Goal: Contribute content: Add original content to the website for others to see

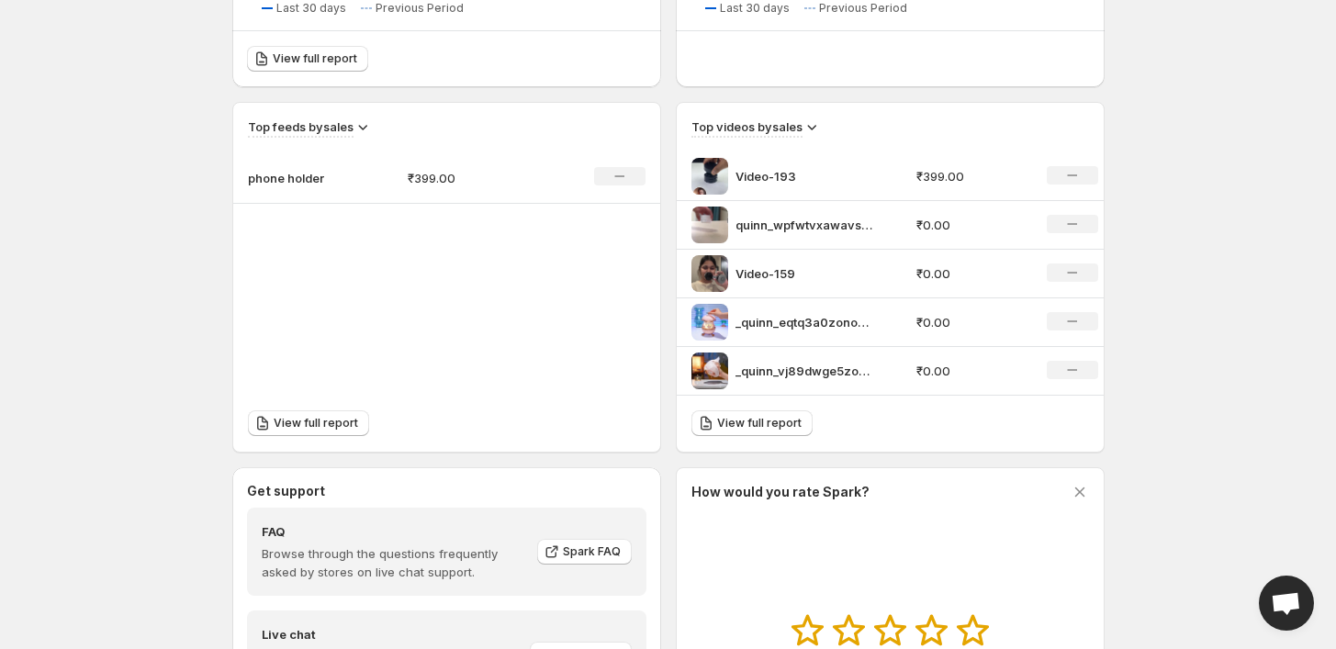
scroll to position [596, 0]
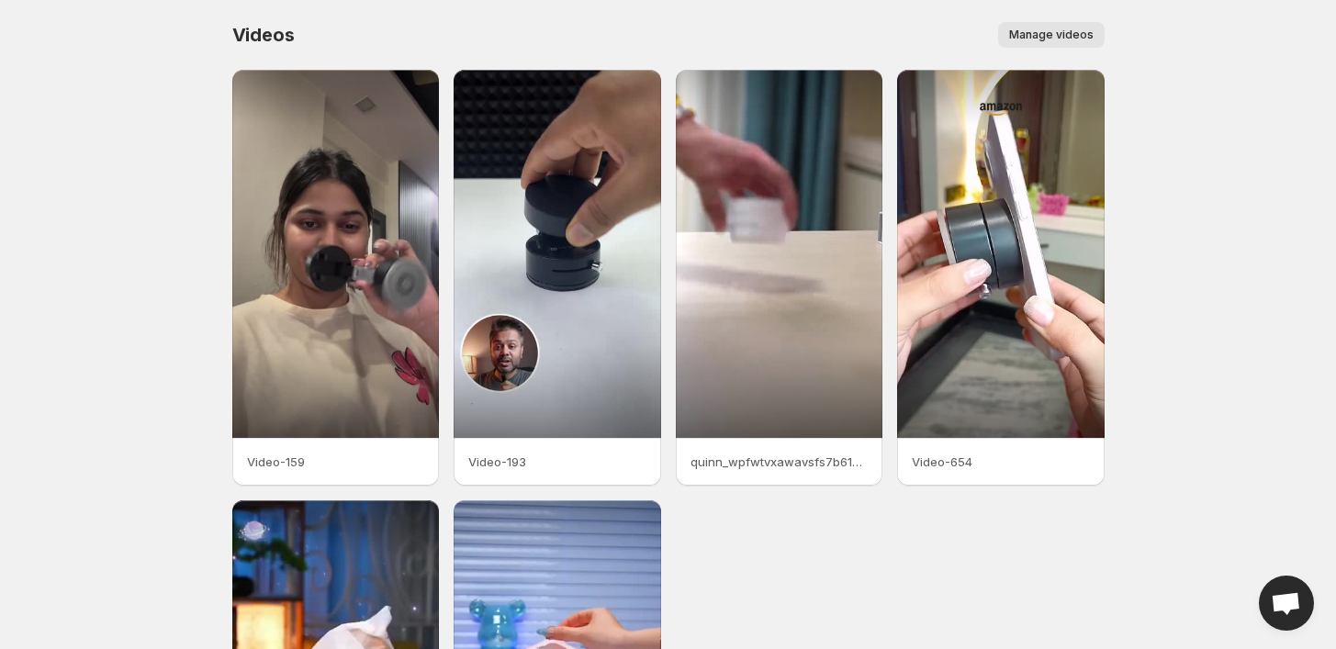
click at [1062, 39] on span "Manage videos" at bounding box center [1051, 35] width 84 height 15
click at [1073, 28] on span "Manage videos" at bounding box center [1051, 35] width 84 height 15
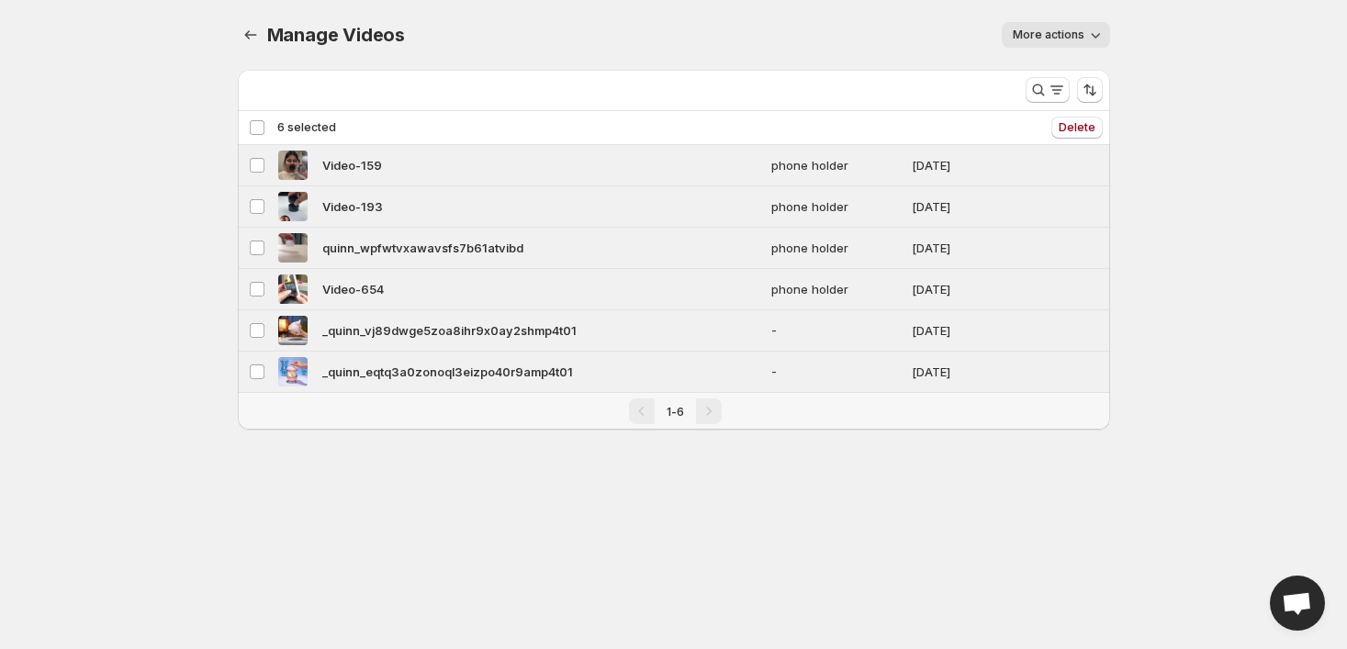
click at [256, 126] on div "Deselect all 6 videos 6 selected" at bounding box center [292, 127] width 87 height 17
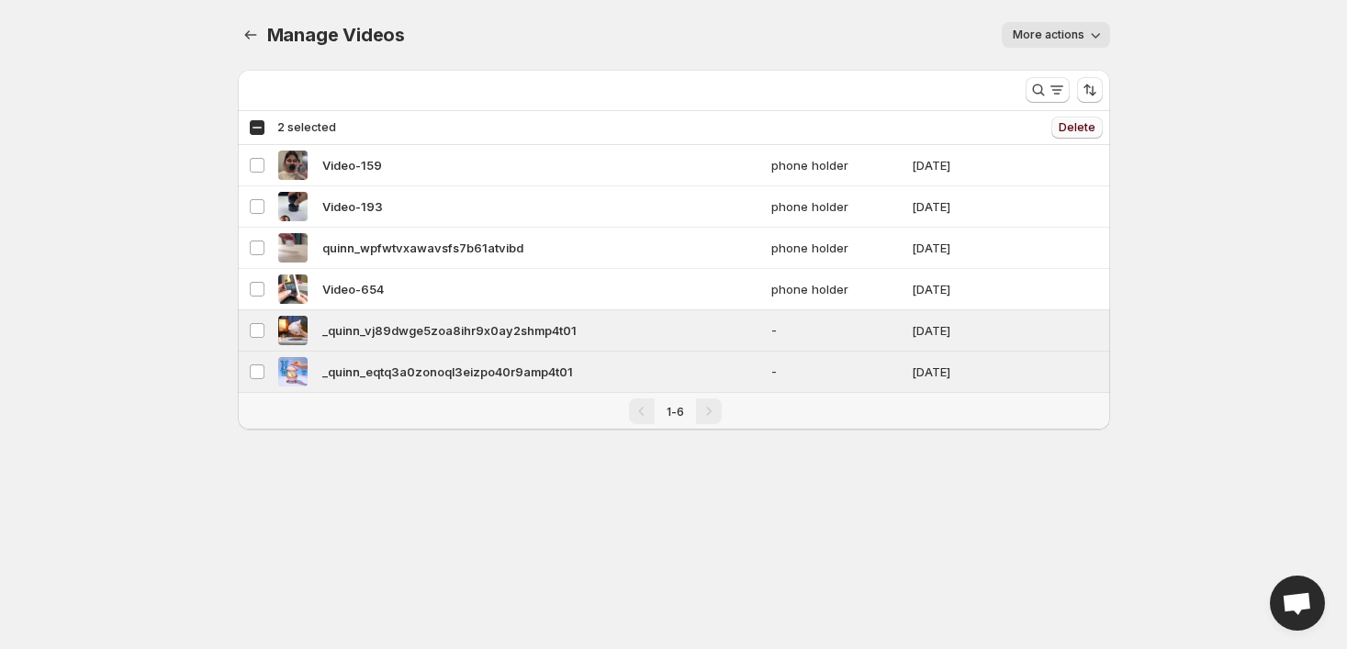
click at [1072, 125] on span "Delete" at bounding box center [1077, 127] width 37 height 15
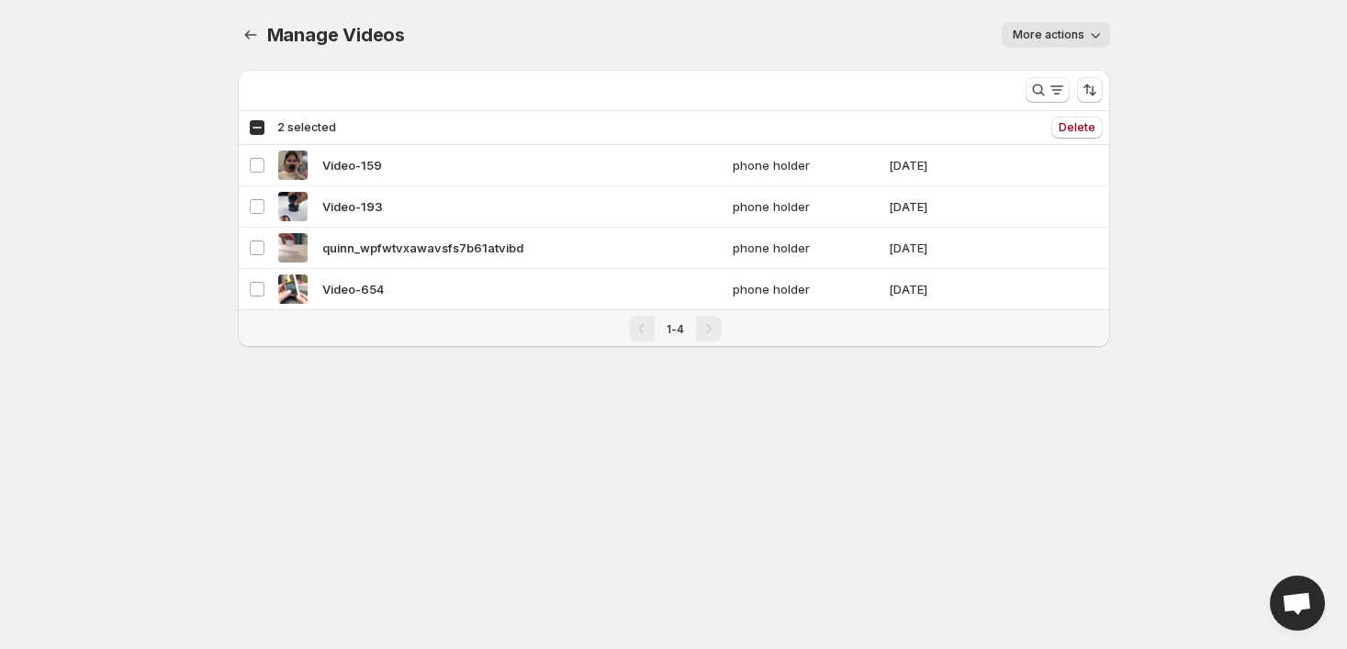
click at [1052, 34] on span "More actions" at bounding box center [1049, 35] width 72 height 15
click at [832, 17] on div "Manage Videos. This page is ready Manage Videos More actions More actions More …" at bounding box center [674, 35] width 873 height 70
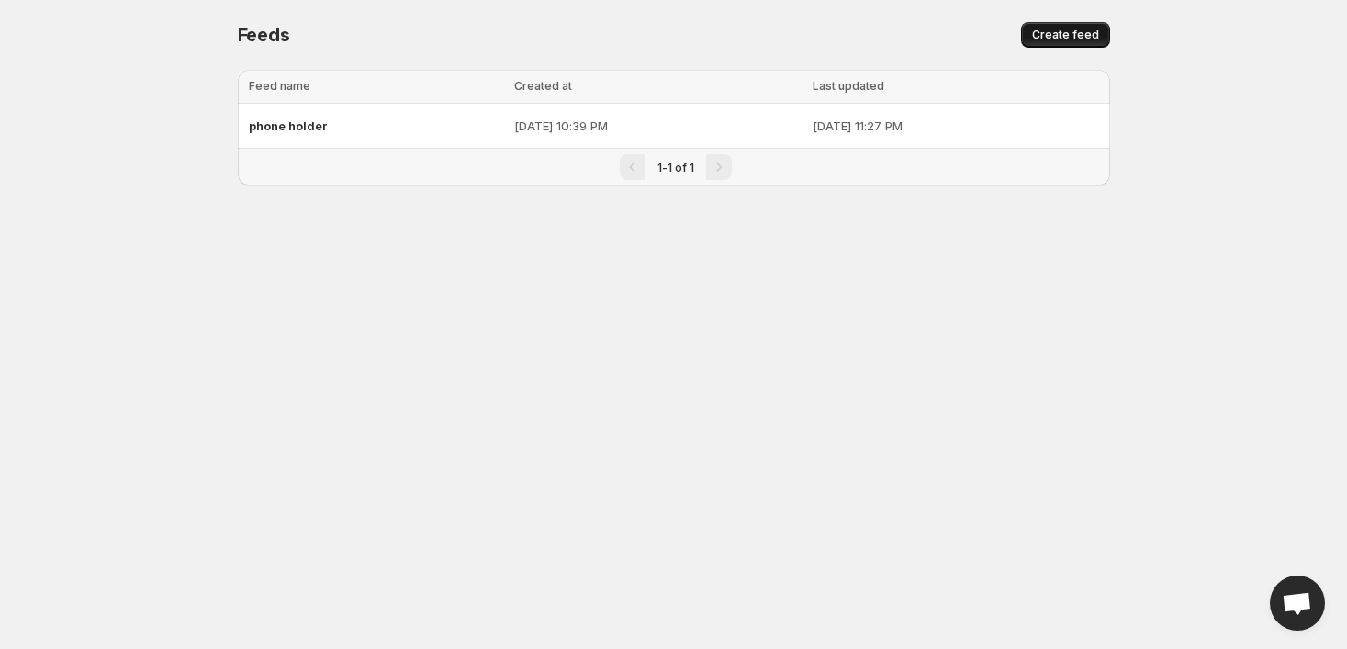
click at [1047, 42] on button "Create feed" at bounding box center [1065, 35] width 89 height 26
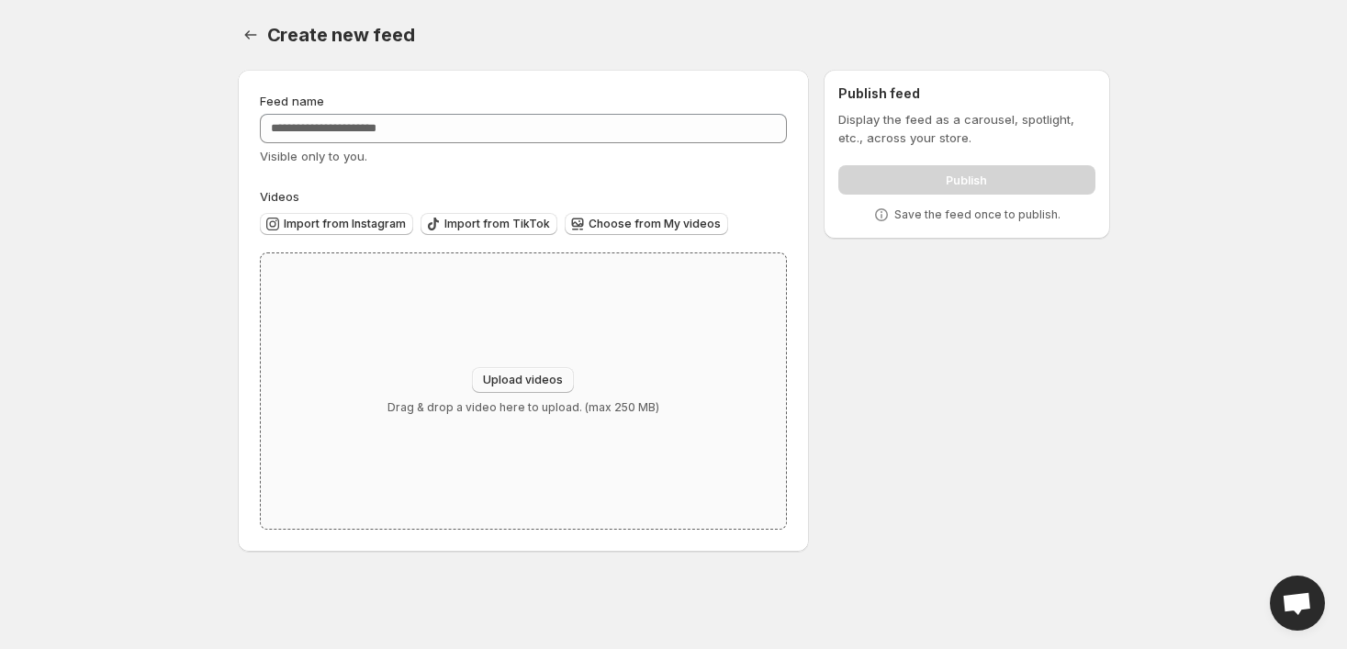
click at [535, 382] on span "Upload videos" at bounding box center [523, 380] width 80 height 15
type input "**********"
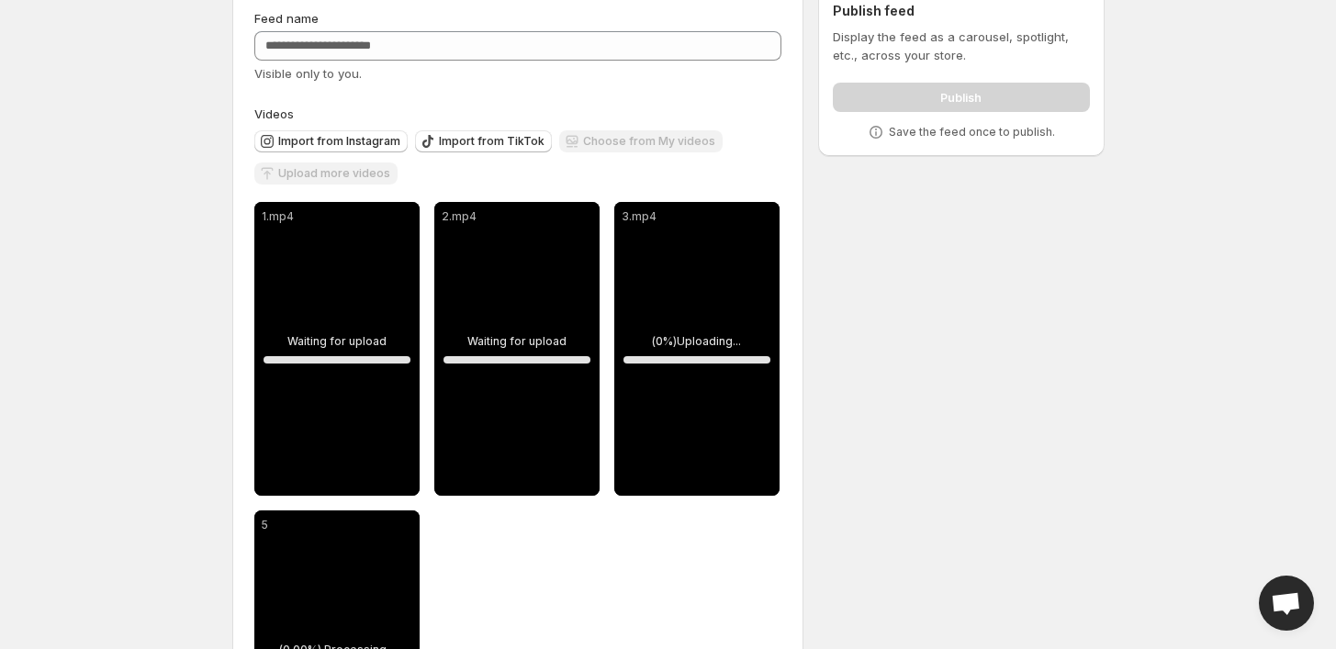
scroll to position [82, 0]
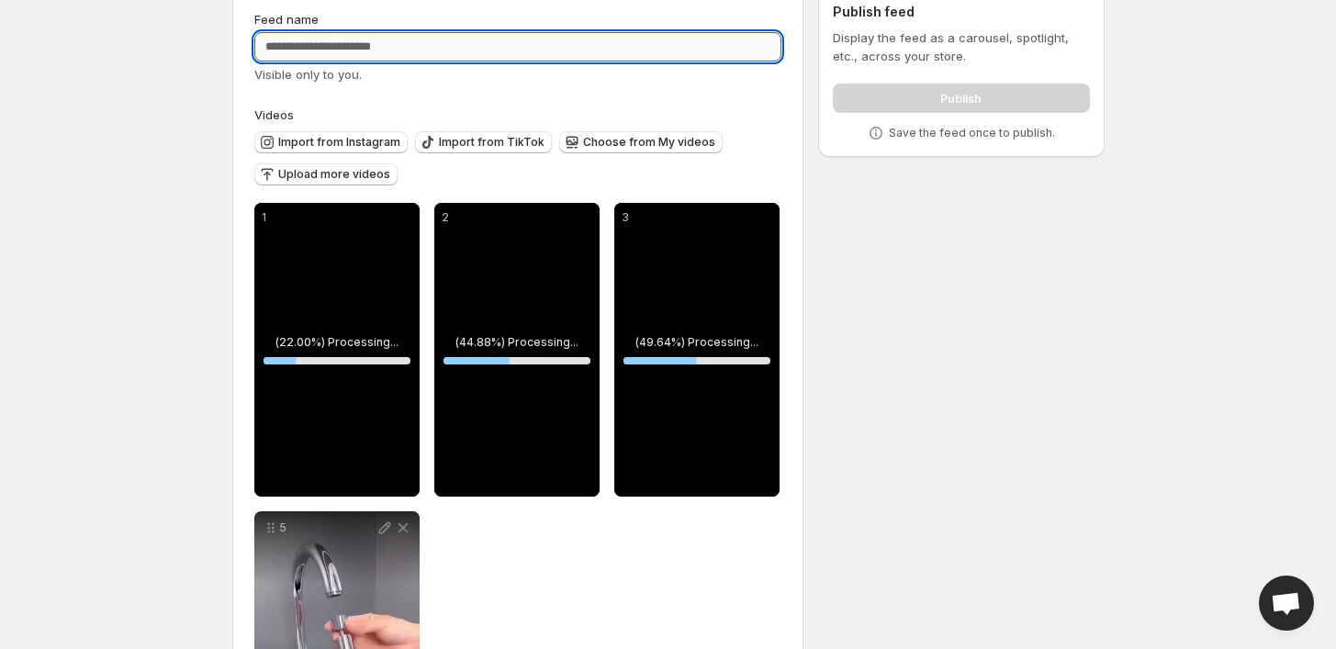
click at [456, 38] on input "Feed name" at bounding box center [518, 46] width 528 height 29
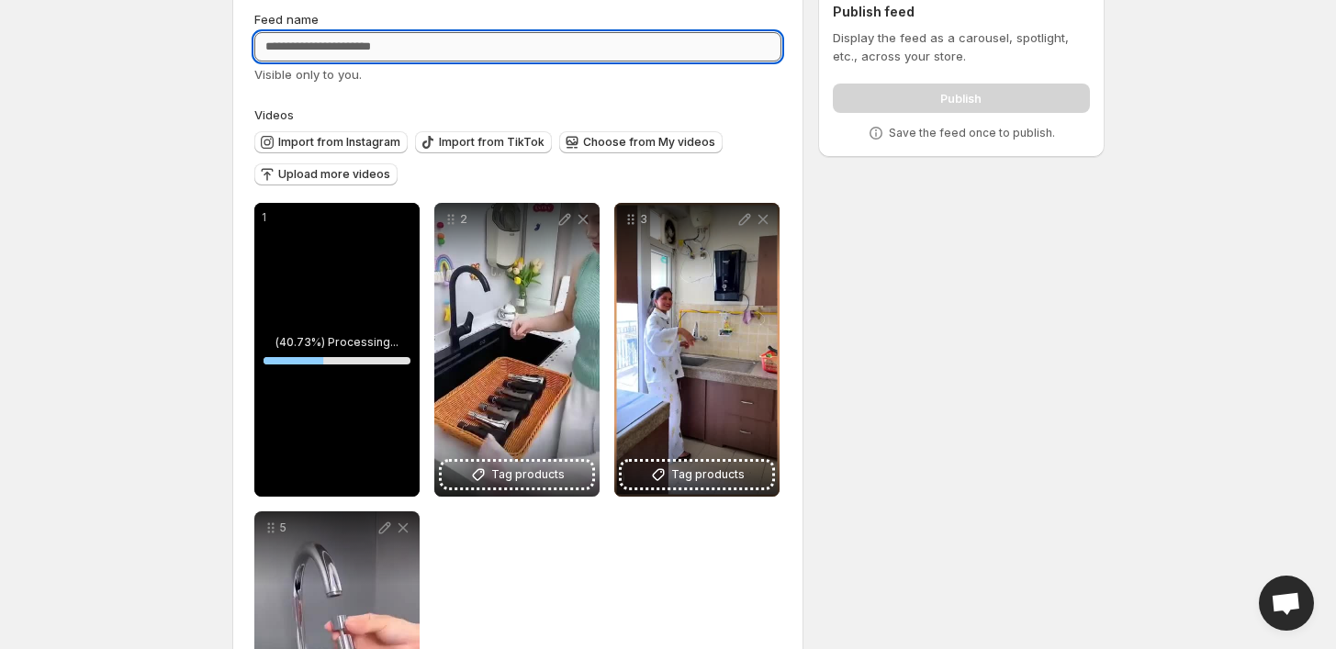
click at [593, 40] on input "Feed name" at bounding box center [518, 46] width 528 height 29
type input "*"
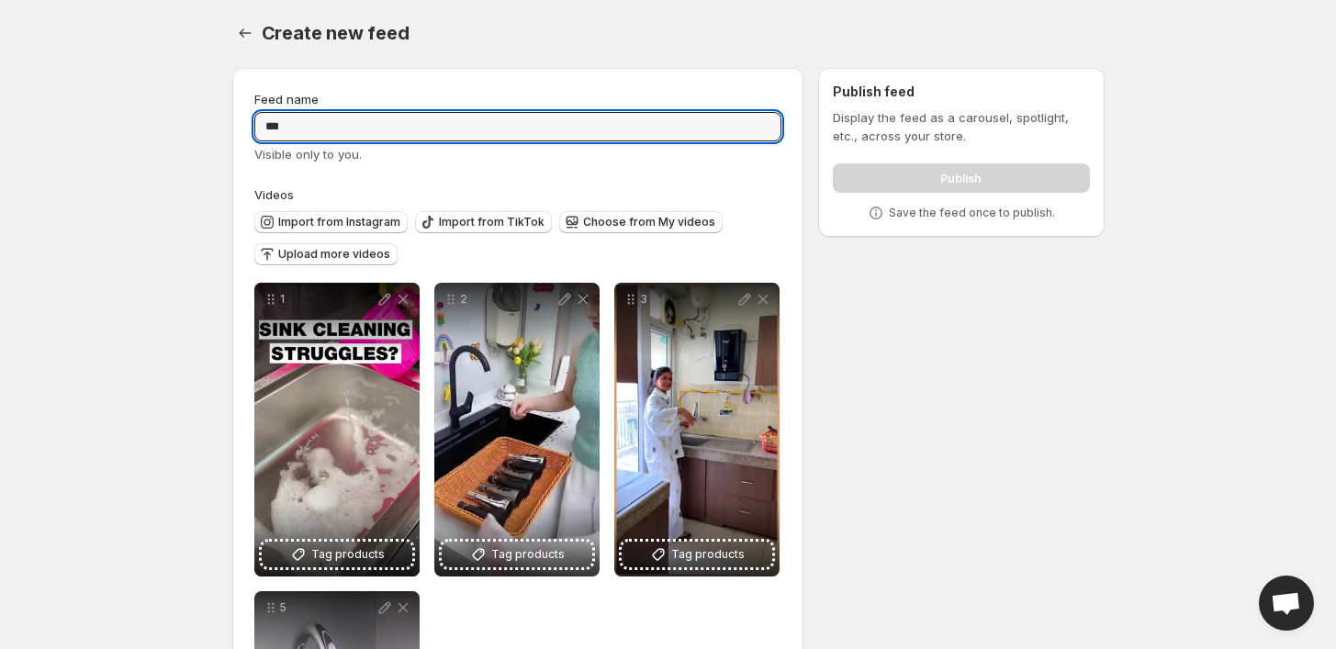
scroll to position [0, 0]
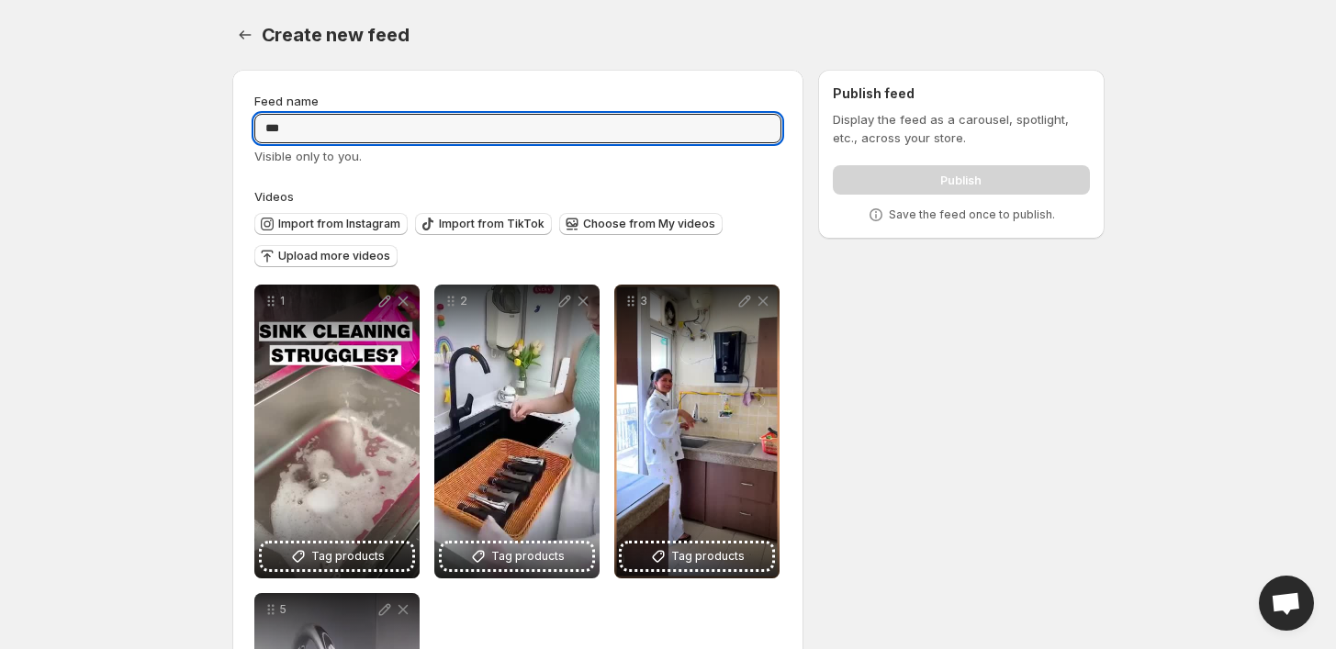
type input "***"
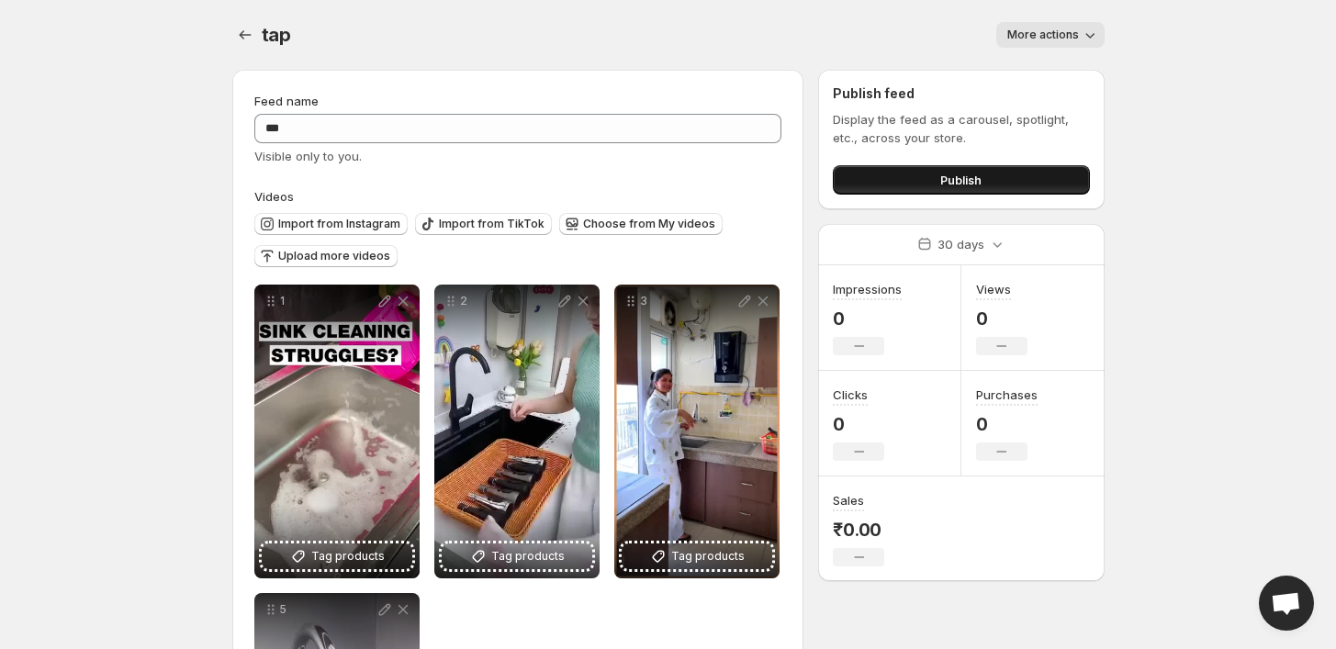
click at [918, 171] on button "Publish" at bounding box center [961, 179] width 256 height 29
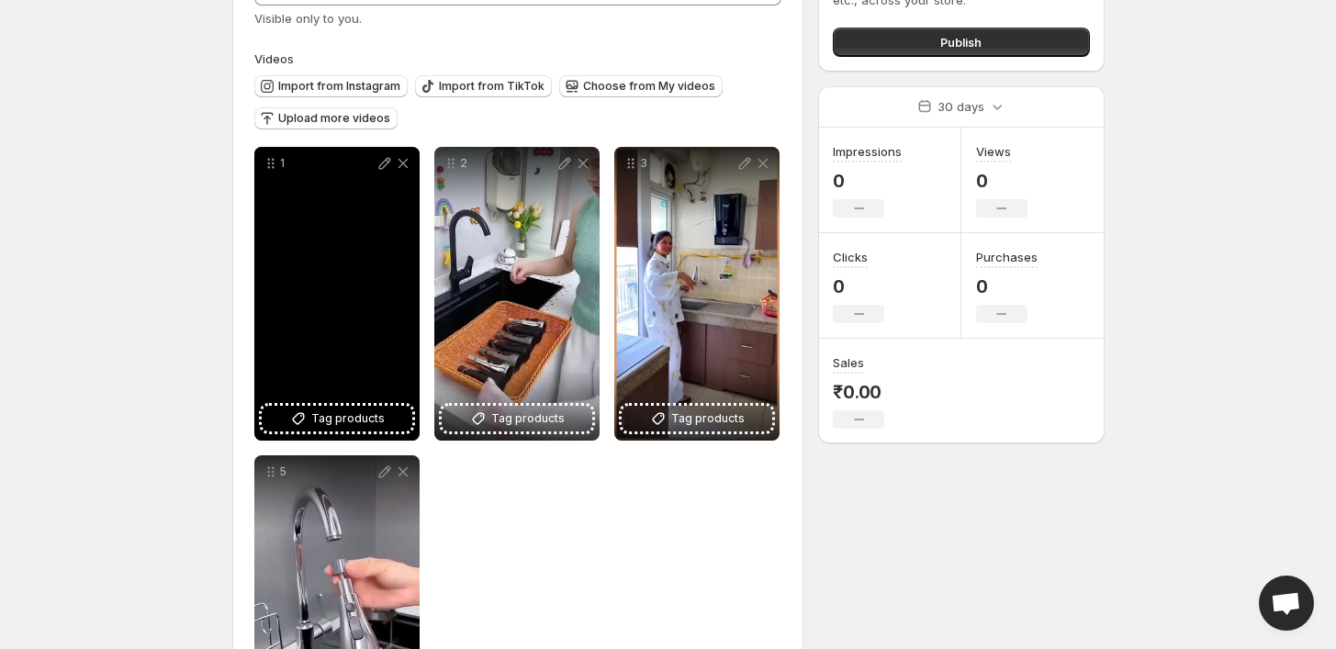
scroll to position [141, 0]
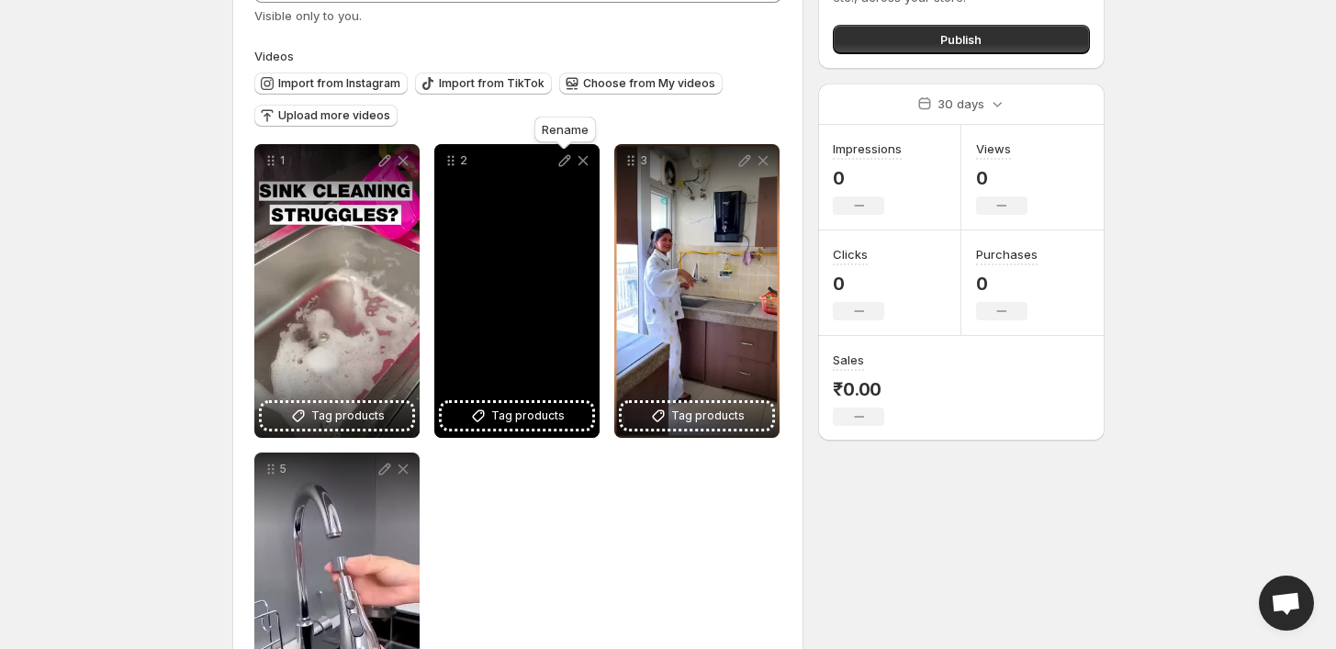
click at [561, 154] on icon at bounding box center [565, 161] width 18 height 18
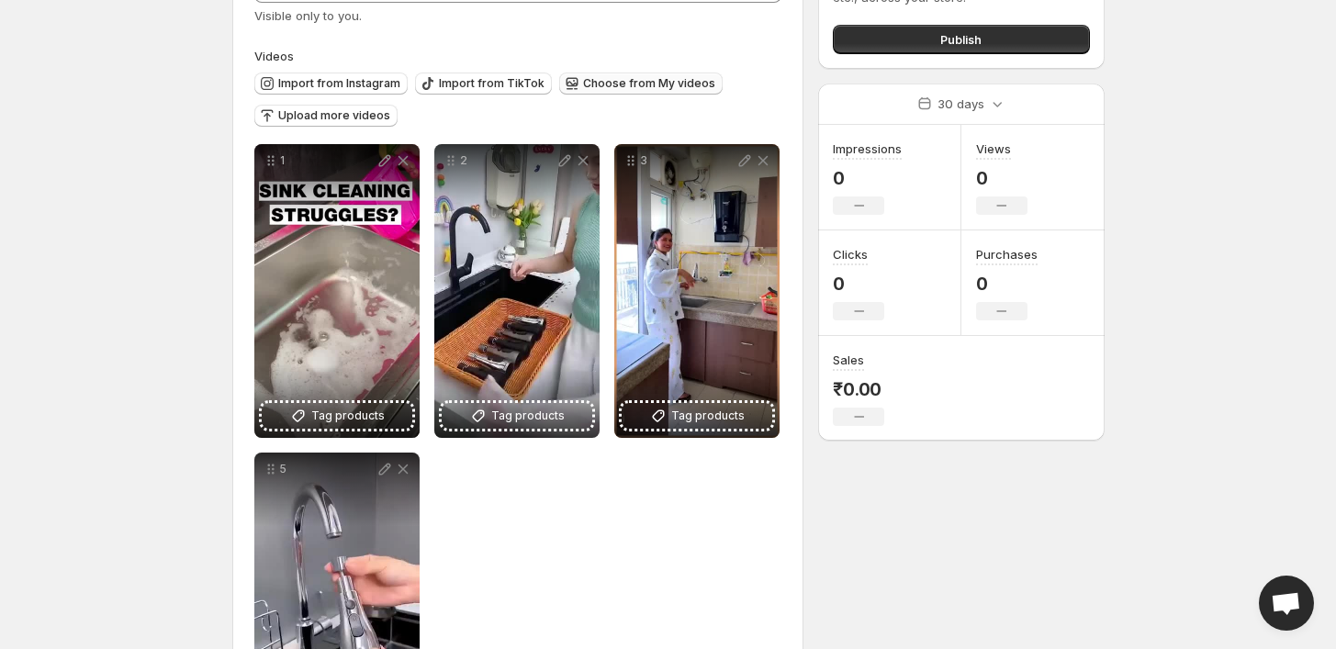
click at [650, 83] on span "Choose from My videos" at bounding box center [649, 83] width 132 height 15
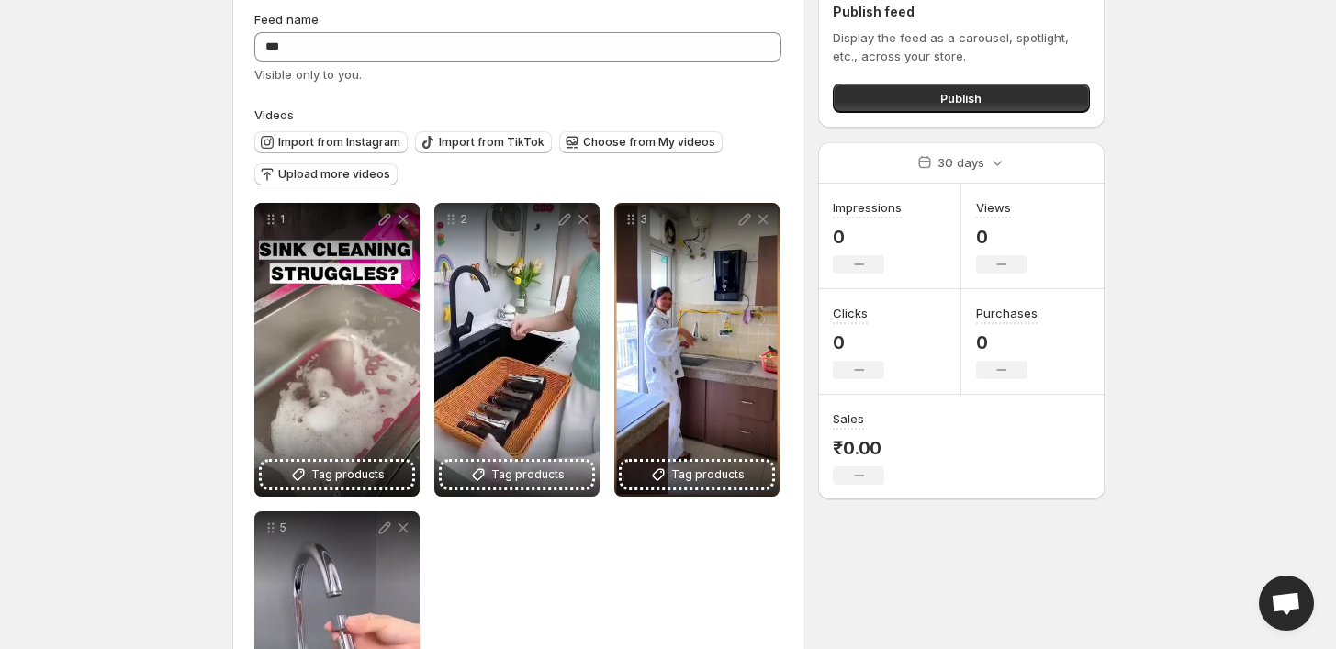
scroll to position [58, 0]
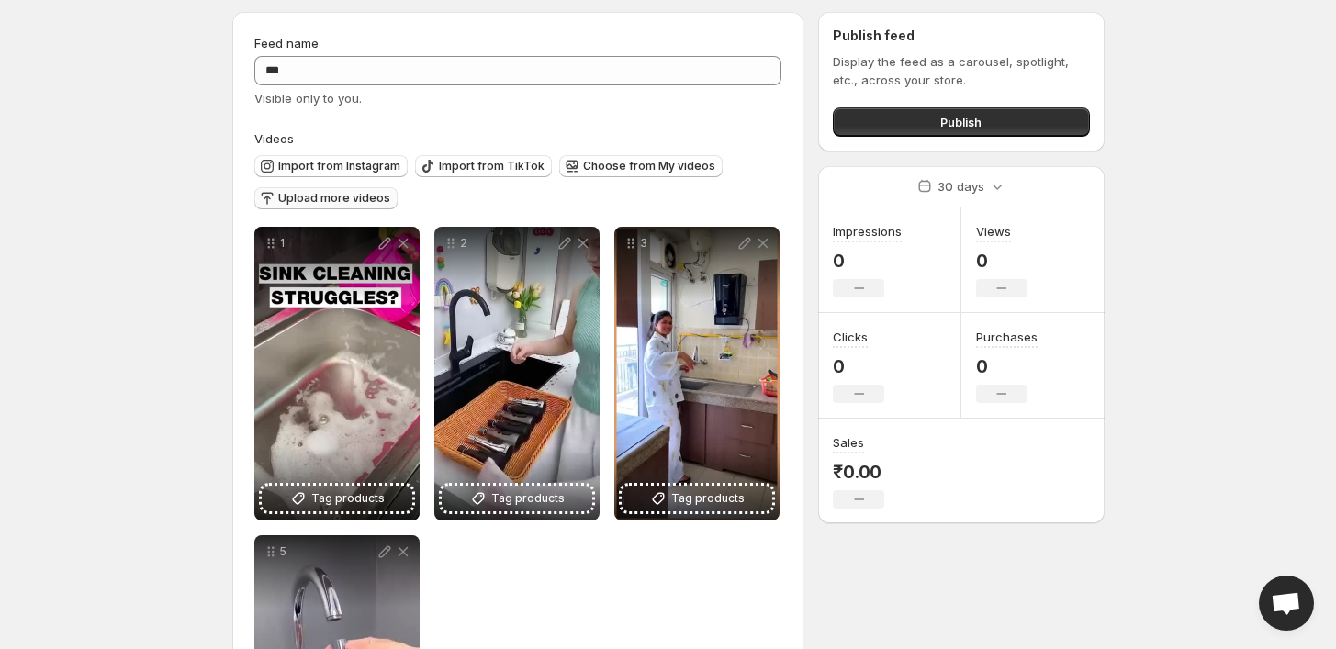
click at [330, 194] on span "Upload more videos" at bounding box center [334, 198] width 112 height 15
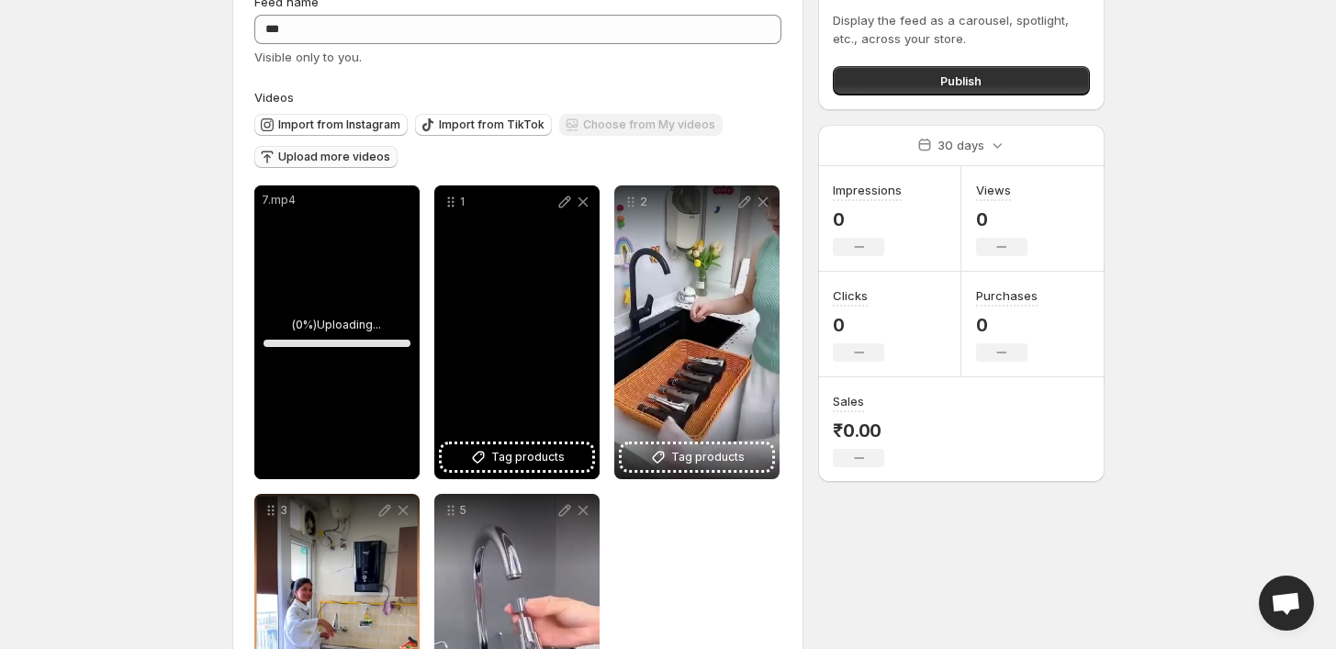
scroll to position [107, 0]
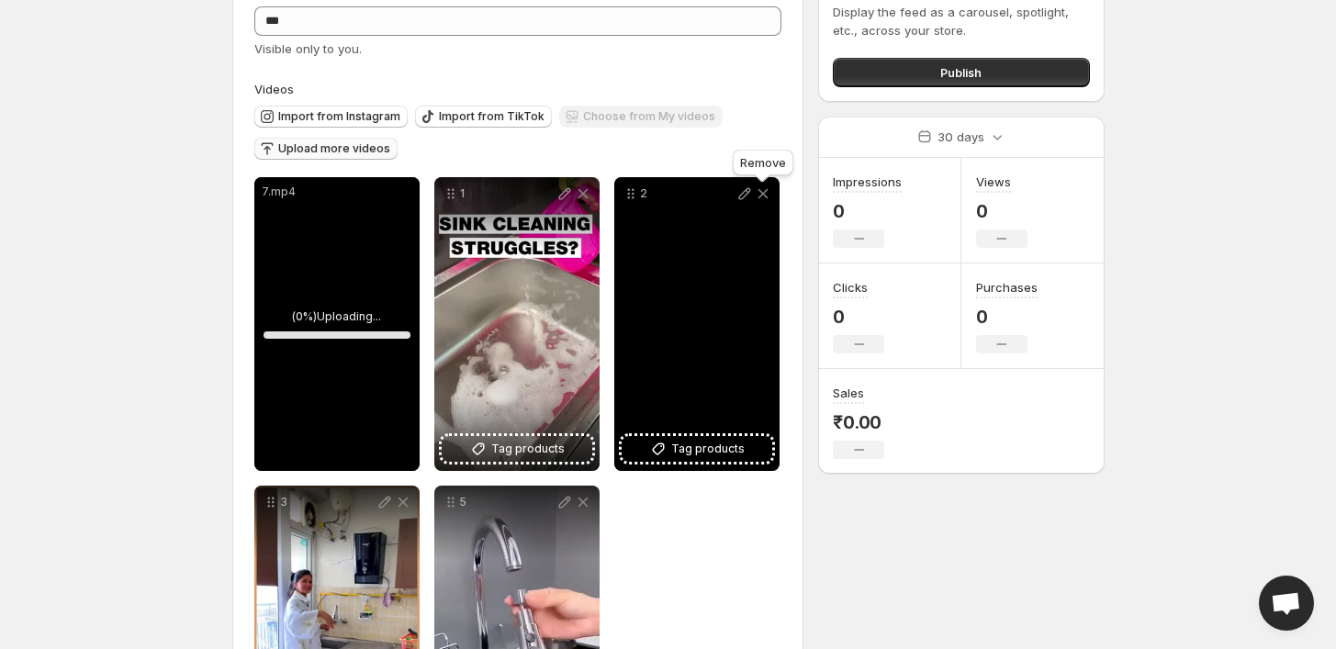
click at [762, 196] on icon at bounding box center [763, 194] width 10 height 10
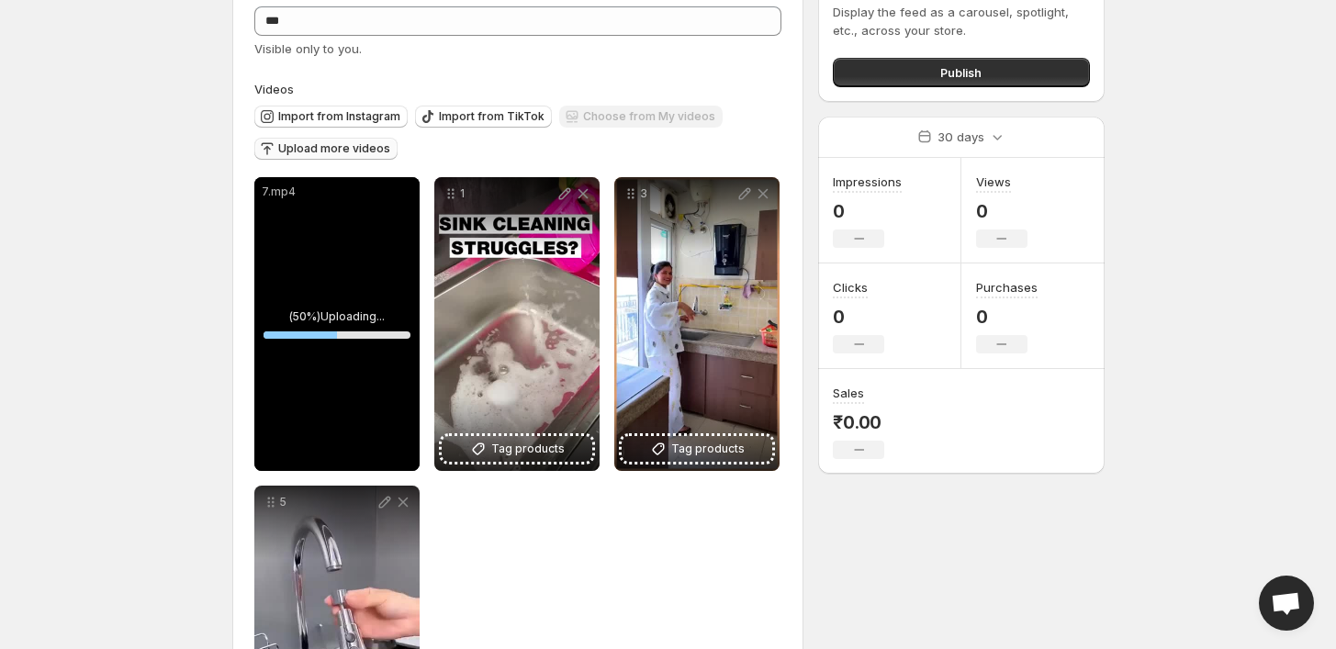
click at [727, 546] on div "7.mp4 ( 50 %) Uploading... 50 % Save Cancel Video title ***** File extension (e…" at bounding box center [518, 478] width 528 height 603
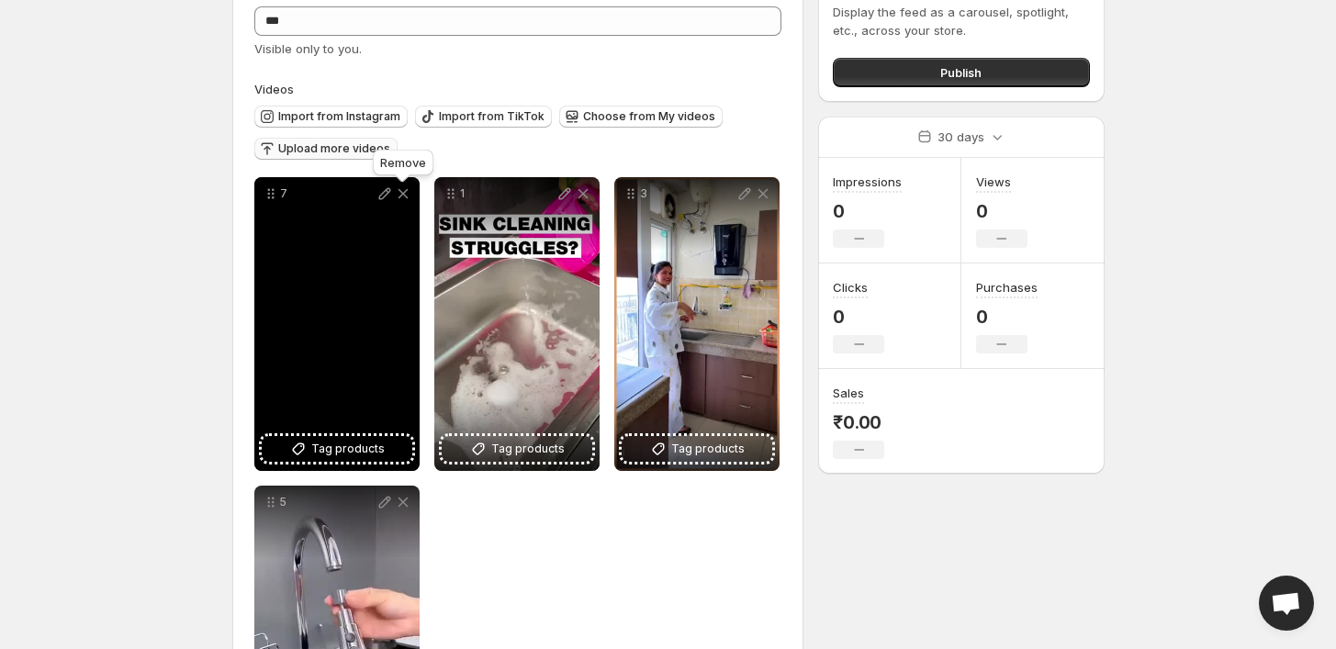
click at [404, 197] on icon at bounding box center [403, 194] width 18 height 18
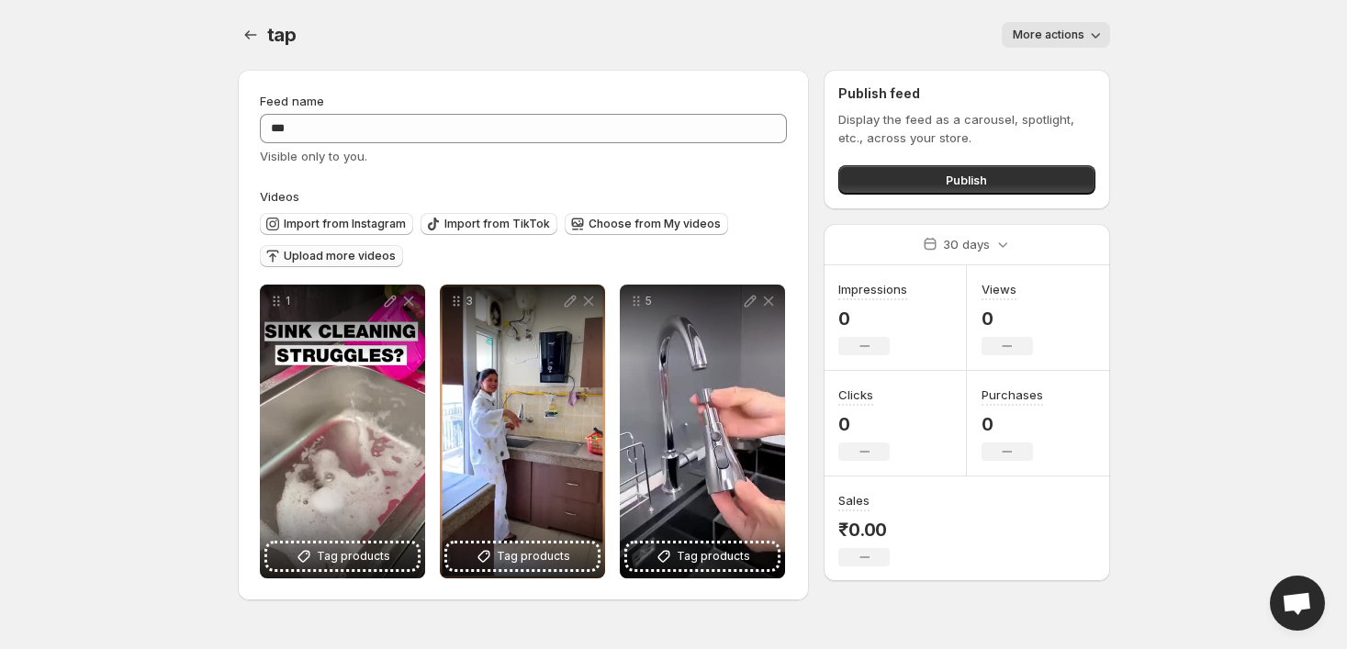
click at [336, 255] on span "Upload more videos" at bounding box center [340, 256] width 112 height 15
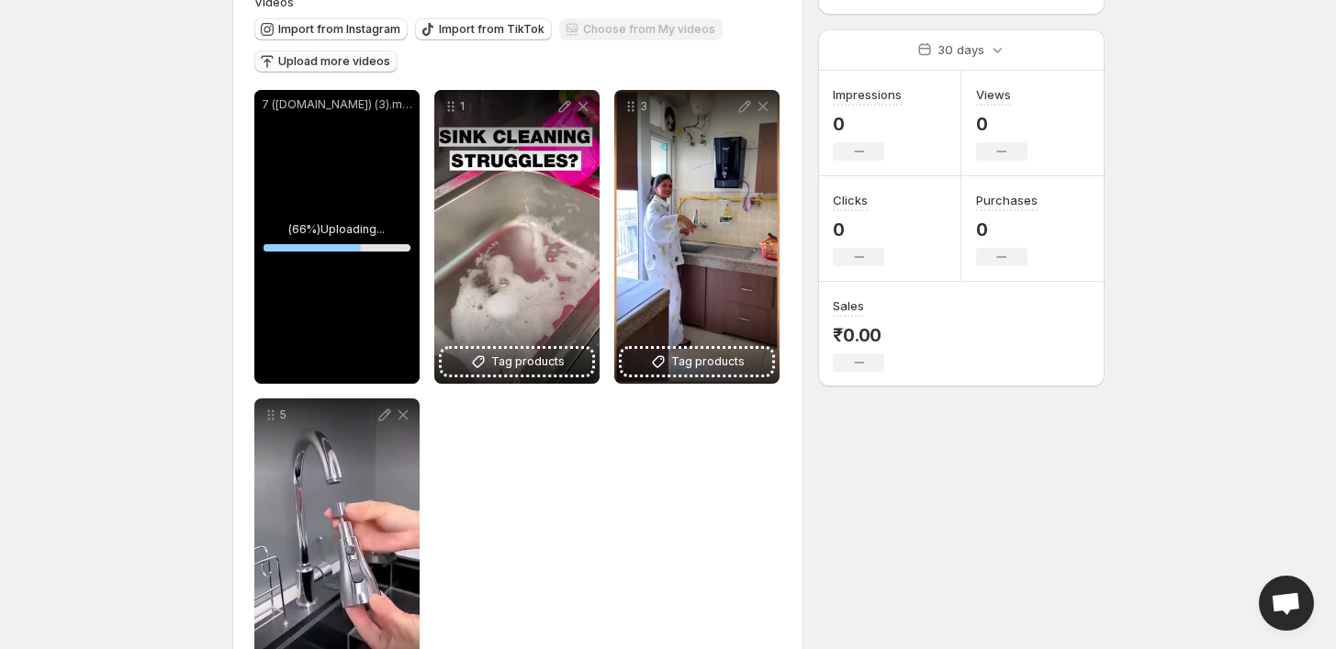
scroll to position [166, 0]
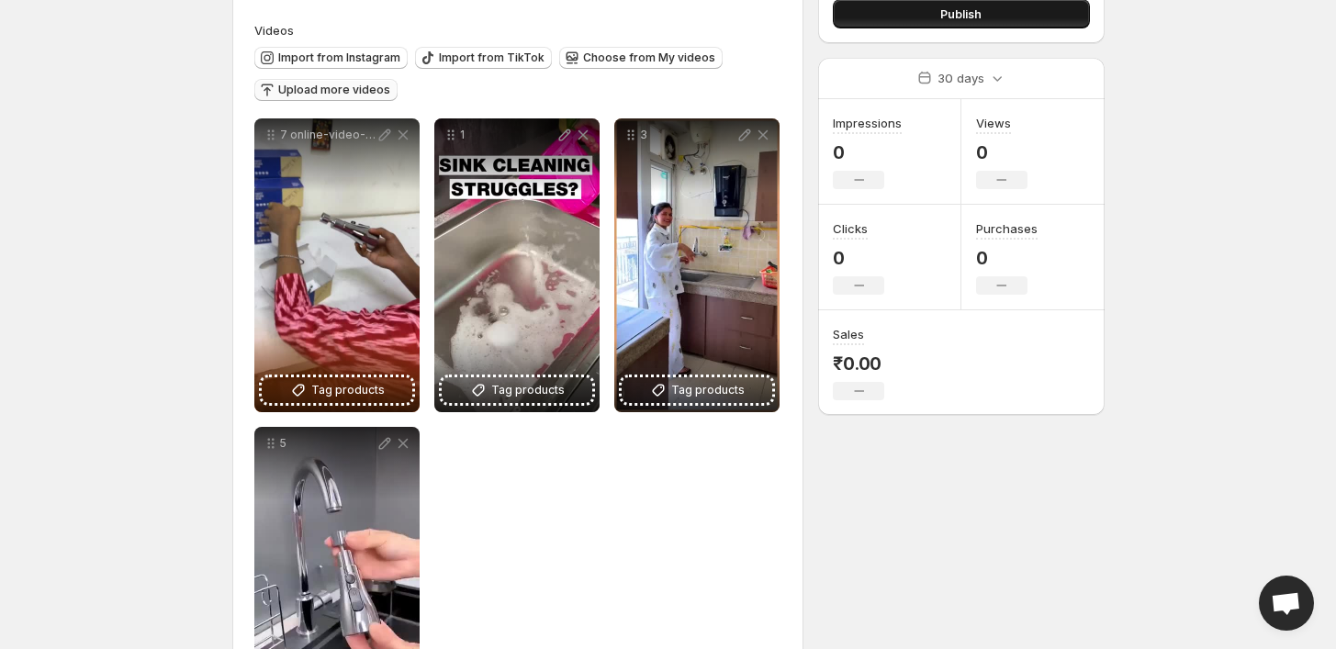
click at [963, 9] on span "Publish" at bounding box center [961, 14] width 41 height 18
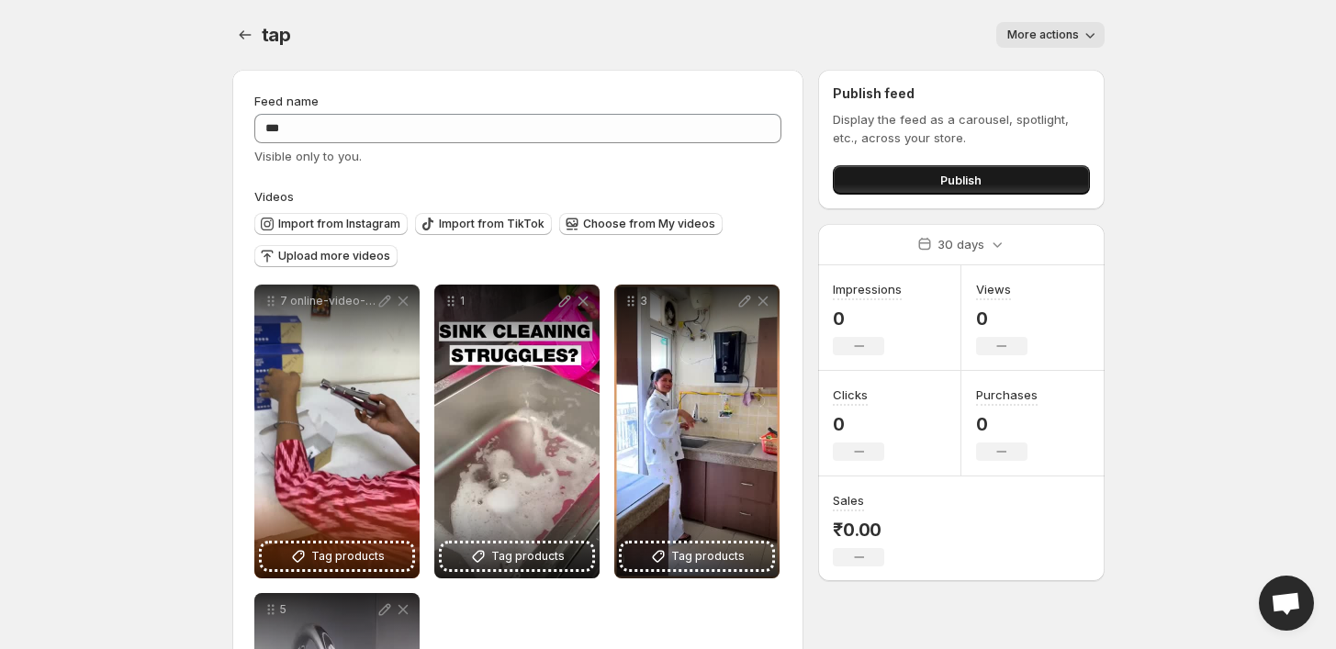
click at [908, 175] on button "Publish" at bounding box center [961, 179] width 256 height 29
